Goal: Download file/media: Download file/media

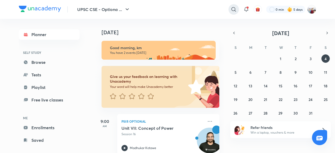
click at [234, 8] on icon at bounding box center [233, 9] width 6 height 6
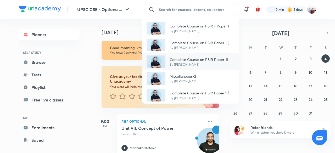
click at [195, 57] on p "Complete Course on PSIR Paper-II" at bounding box center [198, 59] width 58 height 5
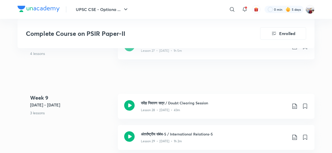
scroll to position [1193, 0]
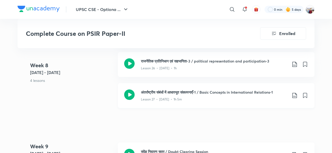
click at [294, 93] on icon at bounding box center [295, 95] width 6 height 6
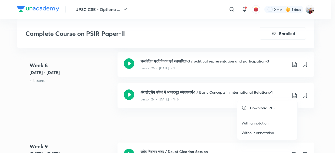
click at [261, 120] on li "With annotation" at bounding box center [267, 123] width 60 height 10
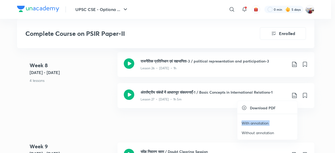
click at [261, 120] on li "With annotation" at bounding box center [267, 123] width 60 height 10
click at [255, 121] on p "With annotation" at bounding box center [254, 122] width 27 height 5
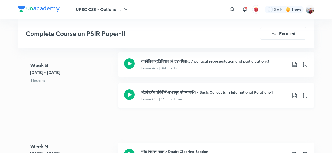
scroll to position [1197, 0]
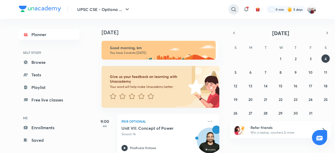
click at [233, 9] on icon at bounding box center [233, 9] width 6 height 6
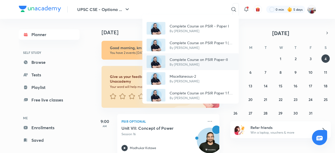
click at [189, 57] on p "Complete Course on PSIR Paper-II" at bounding box center [198, 59] width 58 height 5
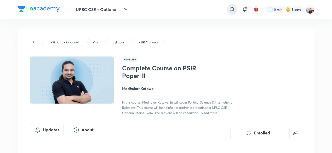
click at [231, 9] on icon at bounding box center [232, 9] width 6 height 6
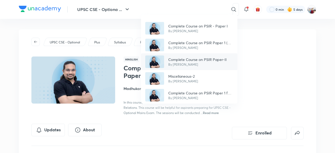
click at [182, 55] on div "Complete Course on PSIR Paper-II By [PERSON_NAME]" at bounding box center [189, 61] width 96 height 17
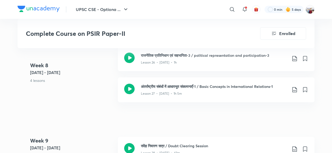
scroll to position [1200, 0]
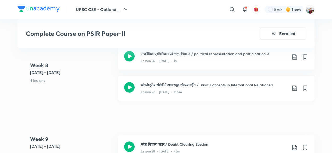
click at [294, 88] on icon at bounding box center [294, 88] width 4 height 5
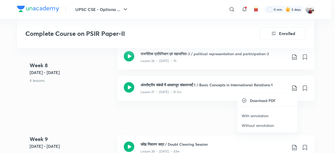
click at [265, 114] on p "With annotation" at bounding box center [254, 115] width 27 height 5
